Goal: Task Accomplishment & Management: Manage account settings

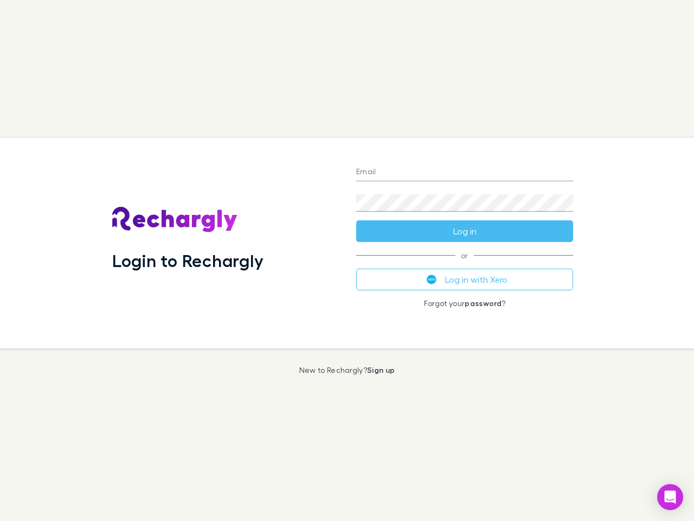
click at [347, 260] on div "Login to Rechargly" at bounding box center [226, 243] width 244 height 210
click at [465, 172] on input "Email" at bounding box center [464, 172] width 217 height 17
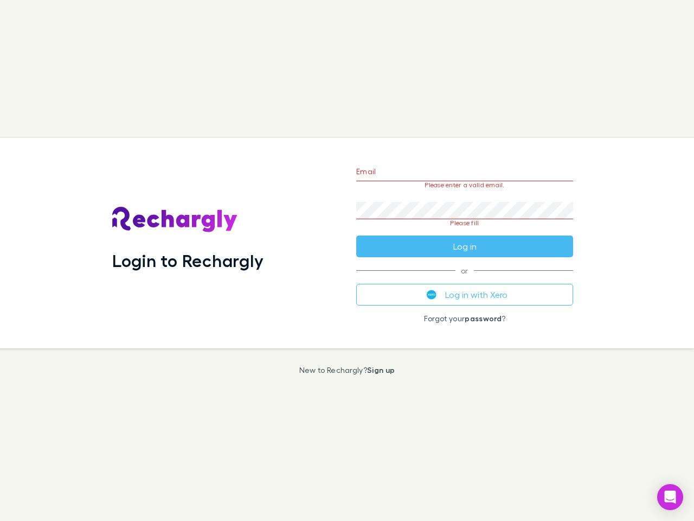
click at [465, 231] on form "Email Please enter a valid email. Password Please fill Log in" at bounding box center [464, 206] width 217 height 102
click at [465, 279] on div "Email Please enter a valid email. Password Please fill Log in or Log in with Xe…" at bounding box center [465, 243] width 234 height 210
click at [670, 497] on icon "Open Intercom Messenger" at bounding box center [670, 496] width 11 height 13
